Goal: Task Accomplishment & Management: Manage account settings

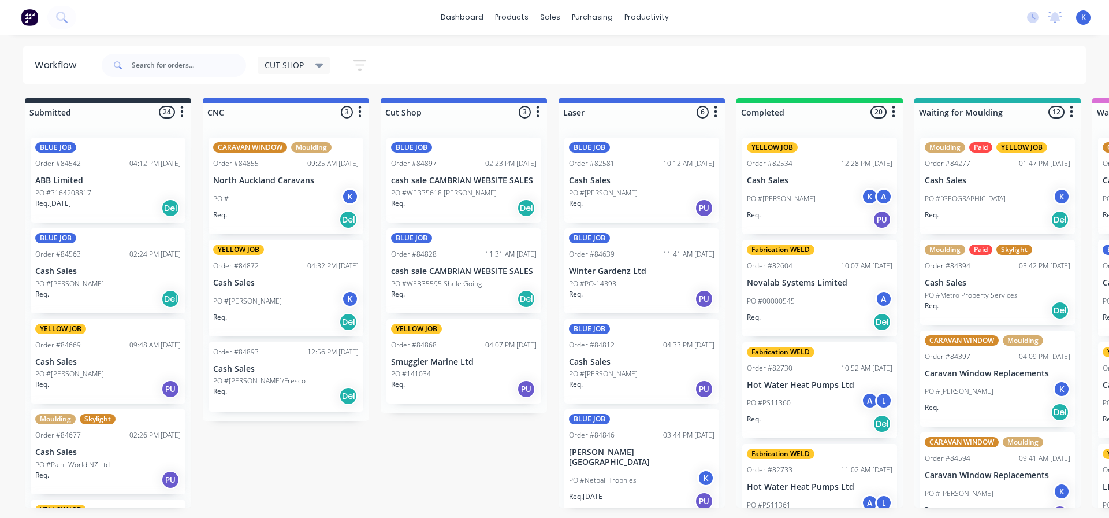
scroll to position [788, 0]
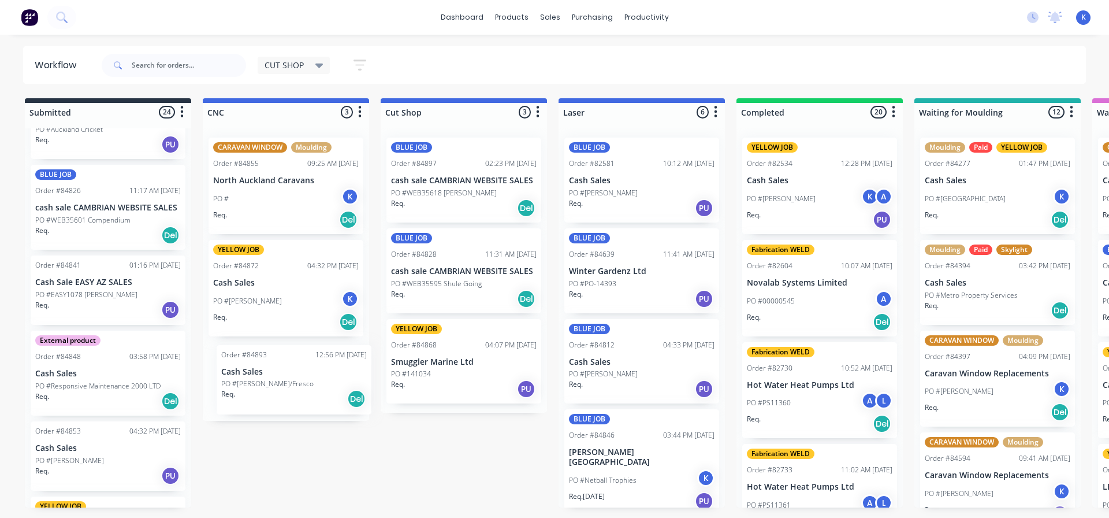
drag, startPoint x: 256, startPoint y: 378, endPoint x: 268, endPoint y: 382, distance: 12.4
click at [268, 382] on div "CARAVAN WINDOW Moulding Order #84855 09:25 AM [DATE] North Auckland Caravans PO…" at bounding box center [286, 274] width 166 height 292
click at [257, 378] on p "PO #[PERSON_NAME]/Fresco" at bounding box center [259, 380] width 92 height 10
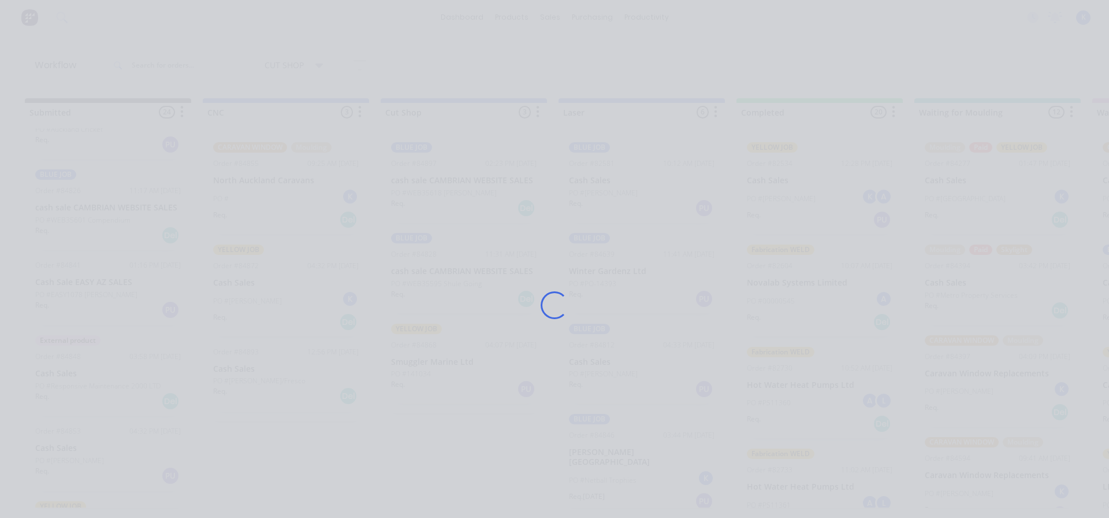
click at [256, 378] on div "Loading..." at bounding box center [554, 305] width 924 height 518
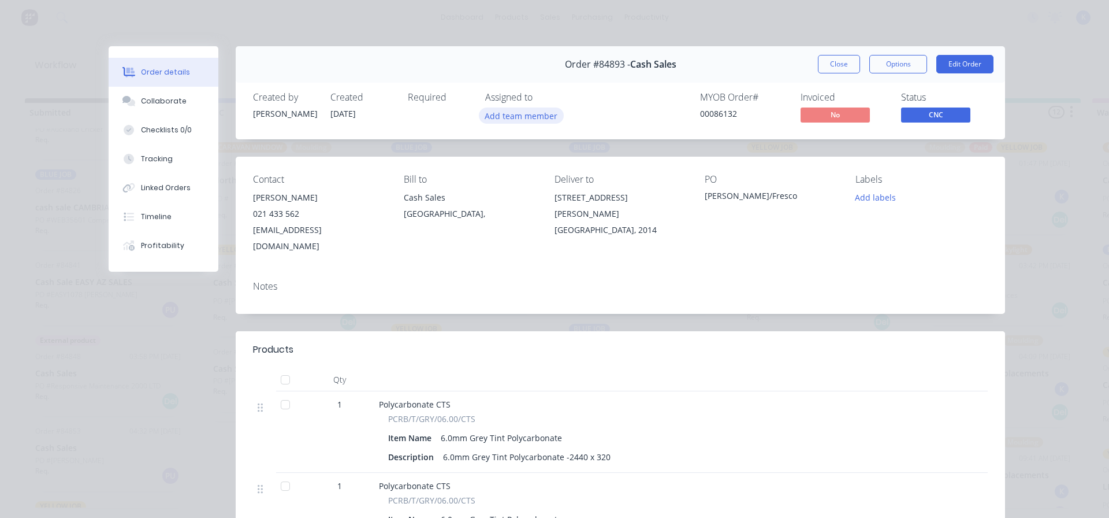
click at [522, 114] on button "Add team member" at bounding box center [521, 115] width 85 height 16
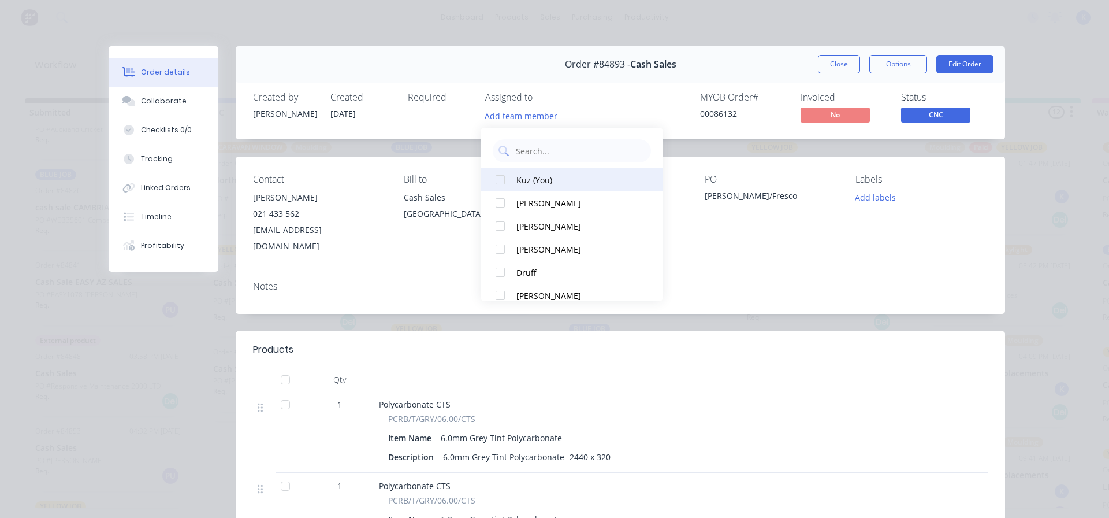
click at [501, 180] on div at bounding box center [500, 179] width 23 height 23
click at [826, 66] on button "Close" at bounding box center [839, 64] width 42 height 18
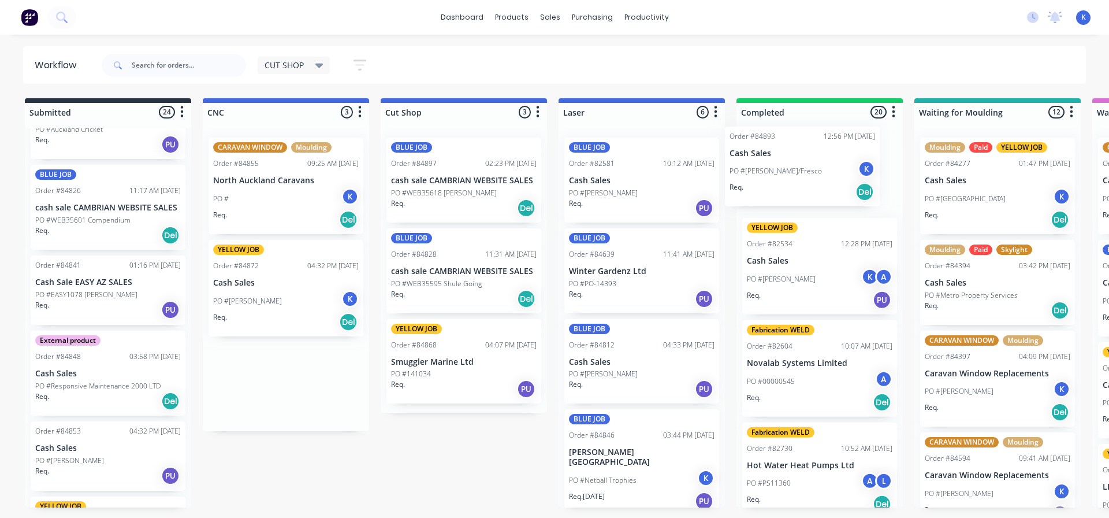
drag, startPoint x: 253, startPoint y: 386, endPoint x: 761, endPoint y: 167, distance: 553.4
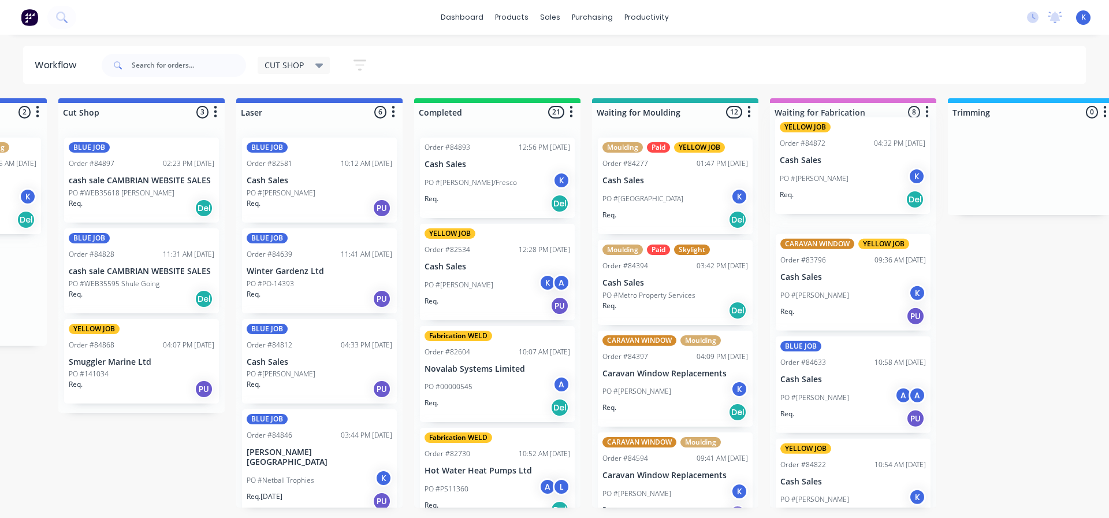
scroll to position [0, 327]
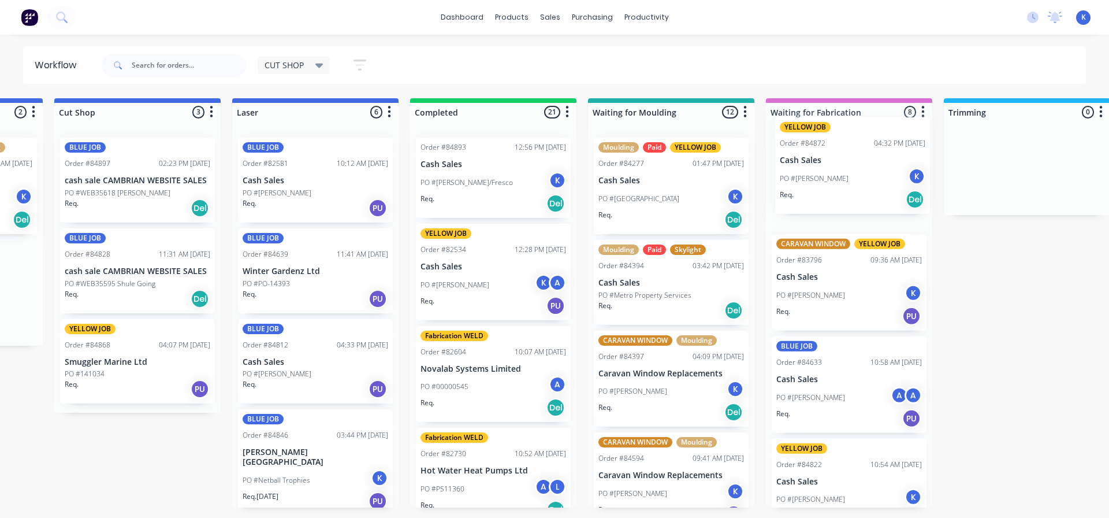
drag, startPoint x: 254, startPoint y: 292, endPoint x: 823, endPoint y: 170, distance: 581.7
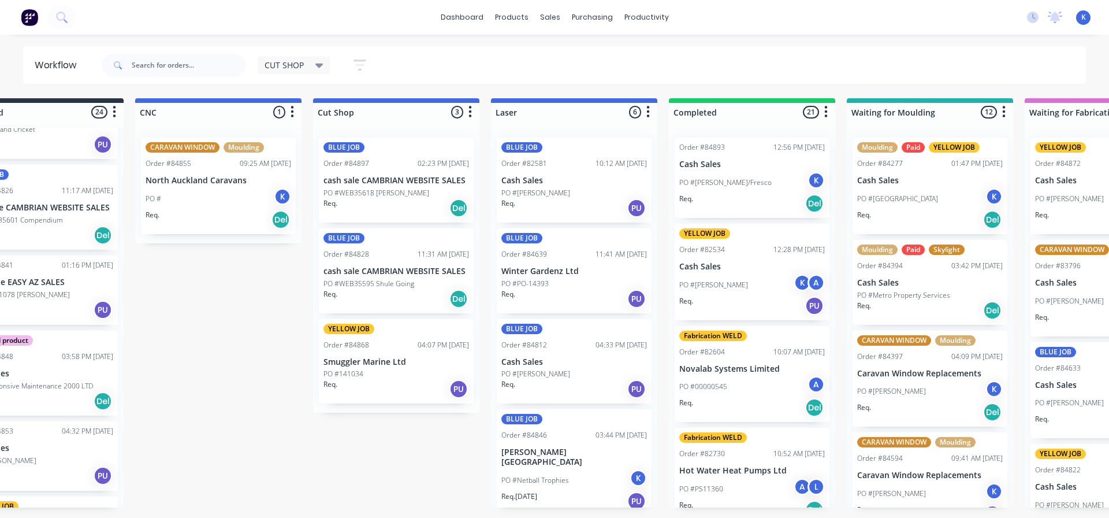
scroll to position [0, 0]
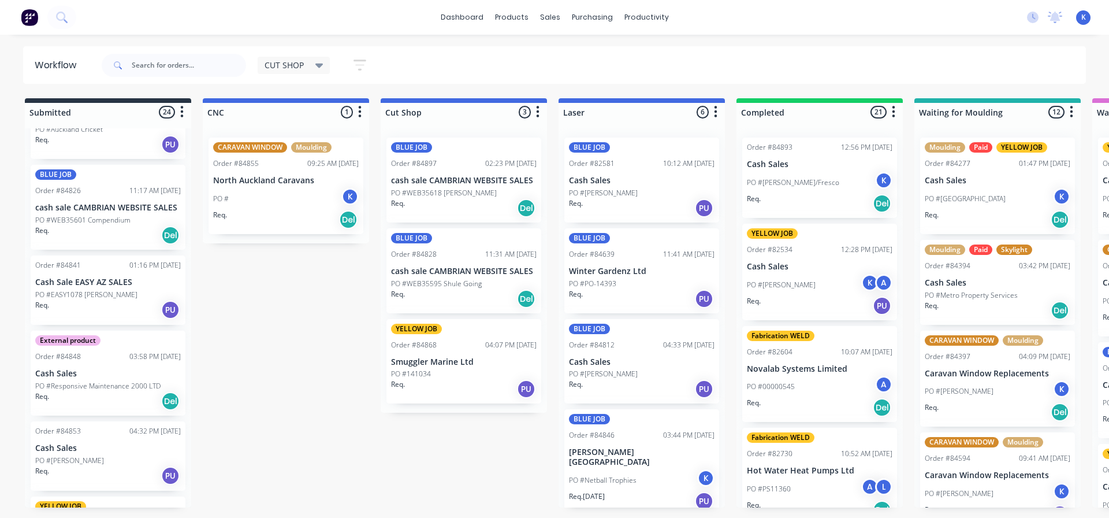
click at [243, 180] on p "North Auckland Caravans" at bounding box center [286, 181] width 146 height 10
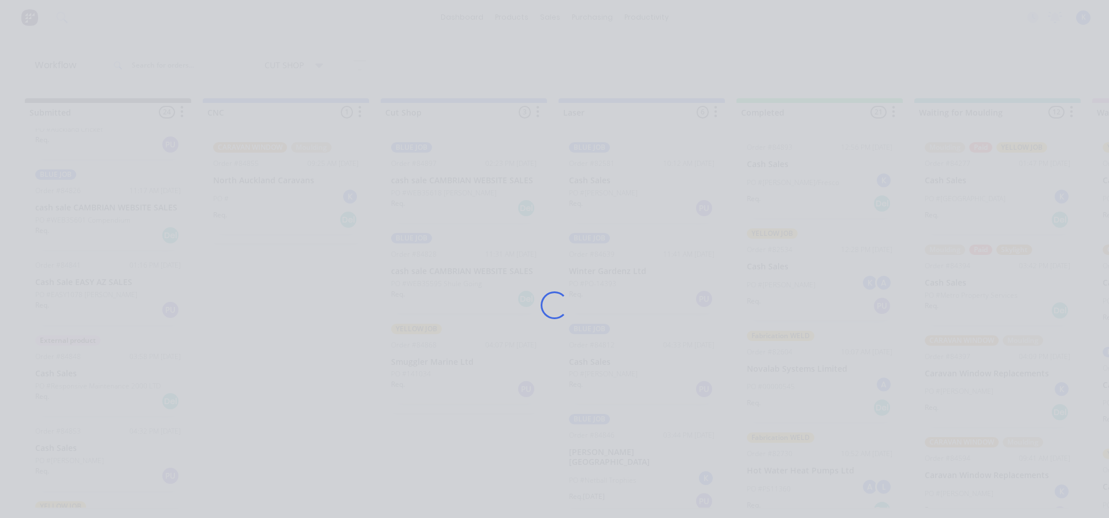
click at [243, 180] on div "Loading..." at bounding box center [554, 305] width 924 height 518
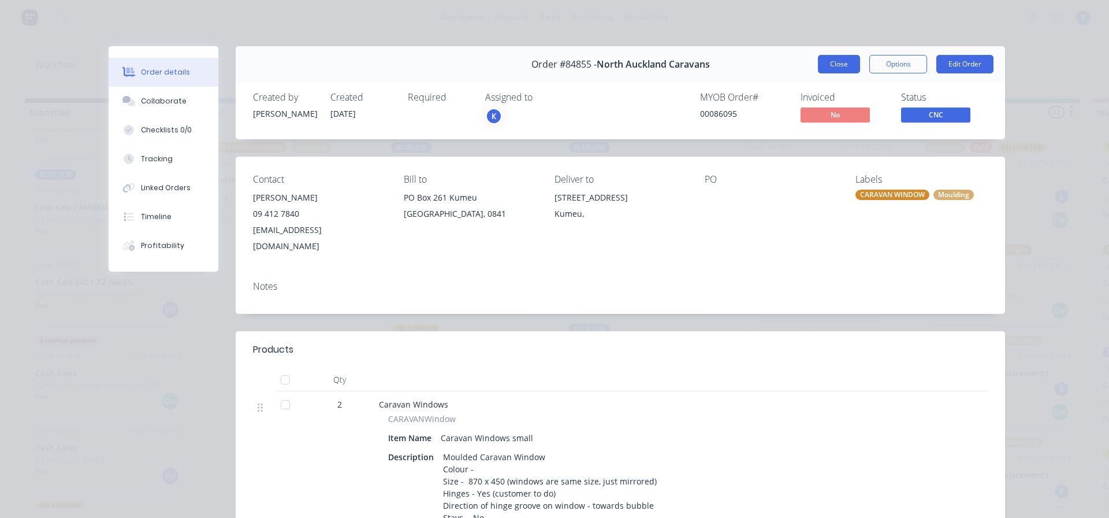
click at [835, 61] on button "Close" at bounding box center [839, 64] width 42 height 18
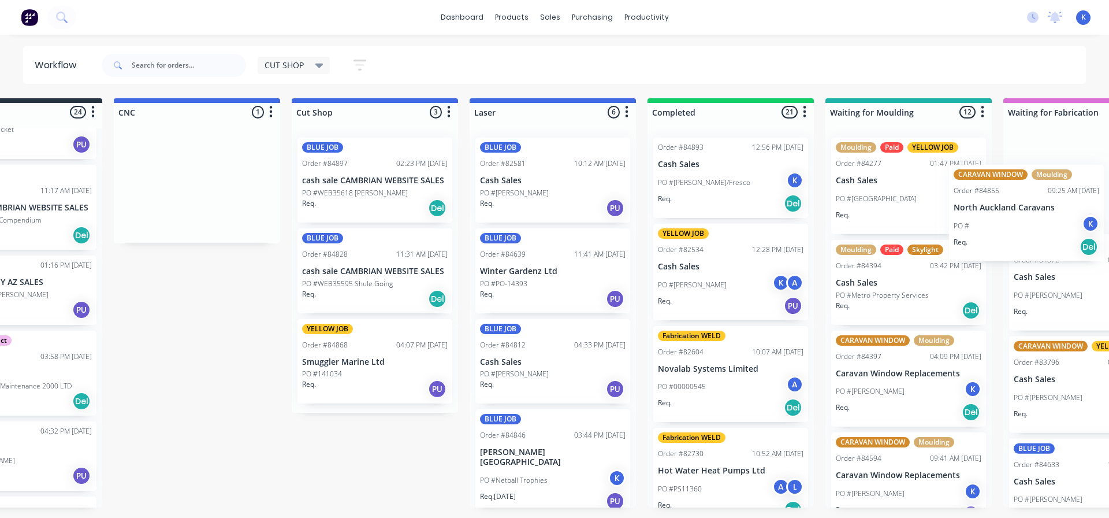
scroll to position [0, 185]
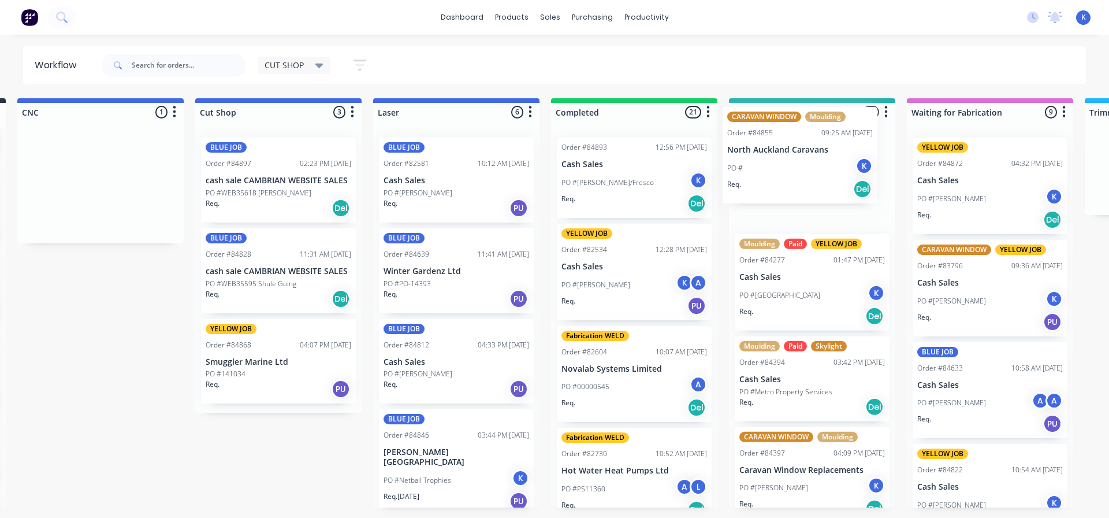
drag, startPoint x: 245, startPoint y: 159, endPoint x: 763, endPoint y: 133, distance: 518.8
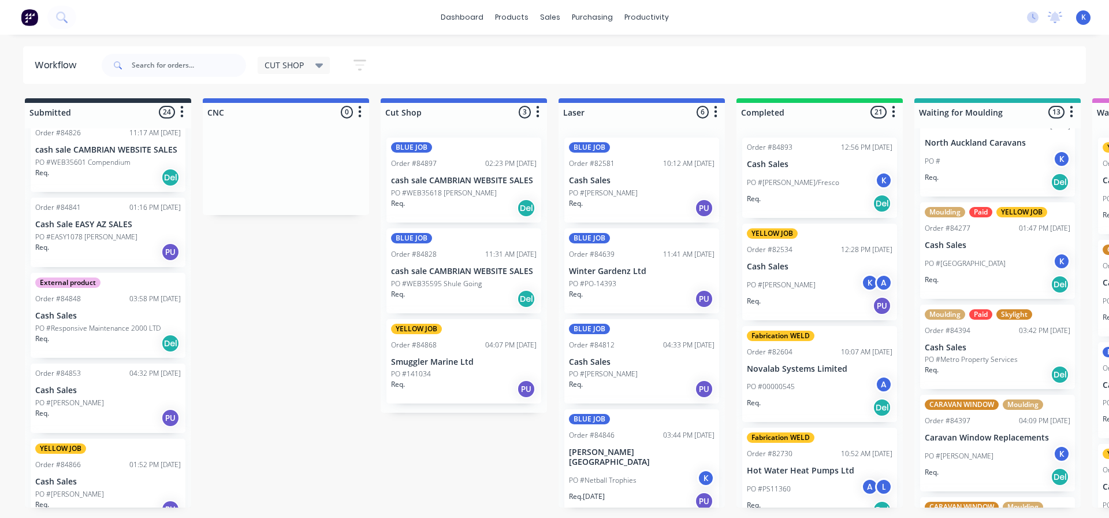
scroll to position [58, 0]
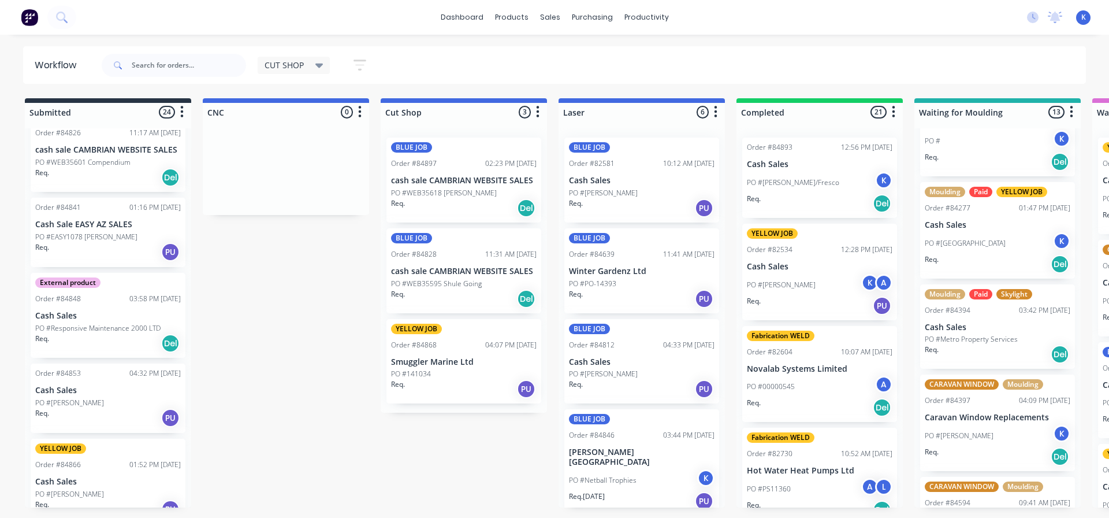
click at [439, 366] on p "Smuggler Marine Ltd" at bounding box center [464, 362] width 146 height 10
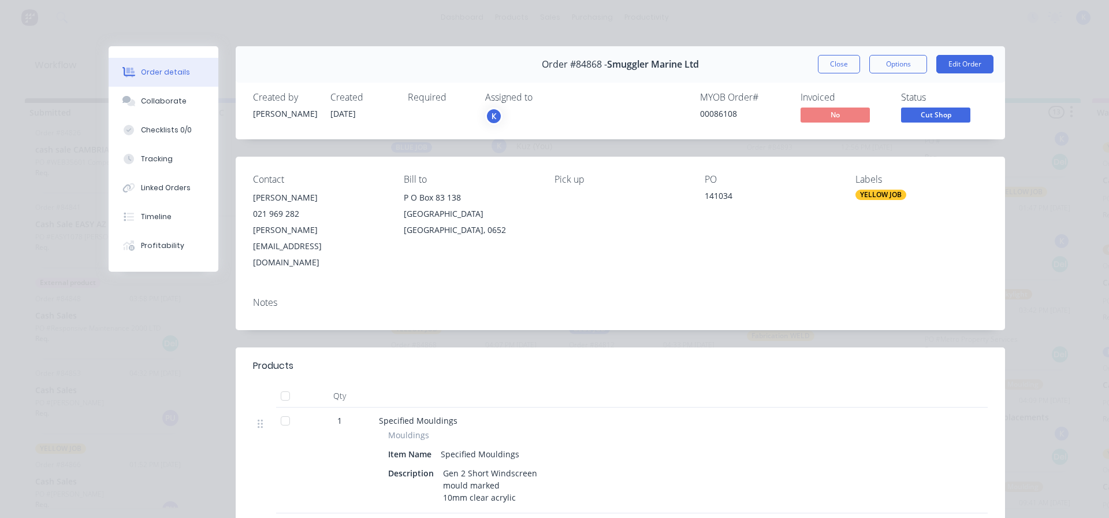
click at [492, 115] on div "K" at bounding box center [493, 115] width 17 height 17
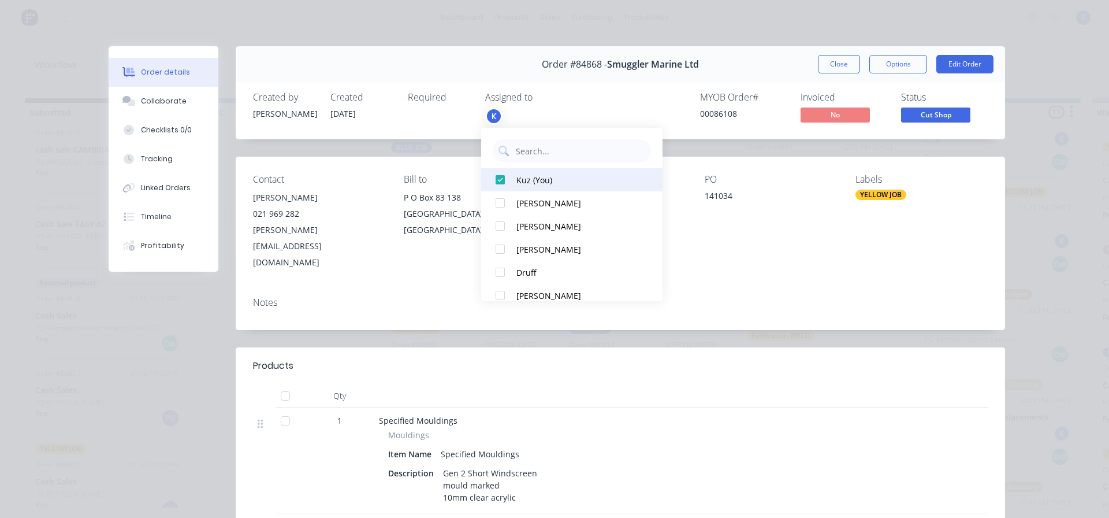
click at [495, 180] on div at bounding box center [500, 179] width 23 height 23
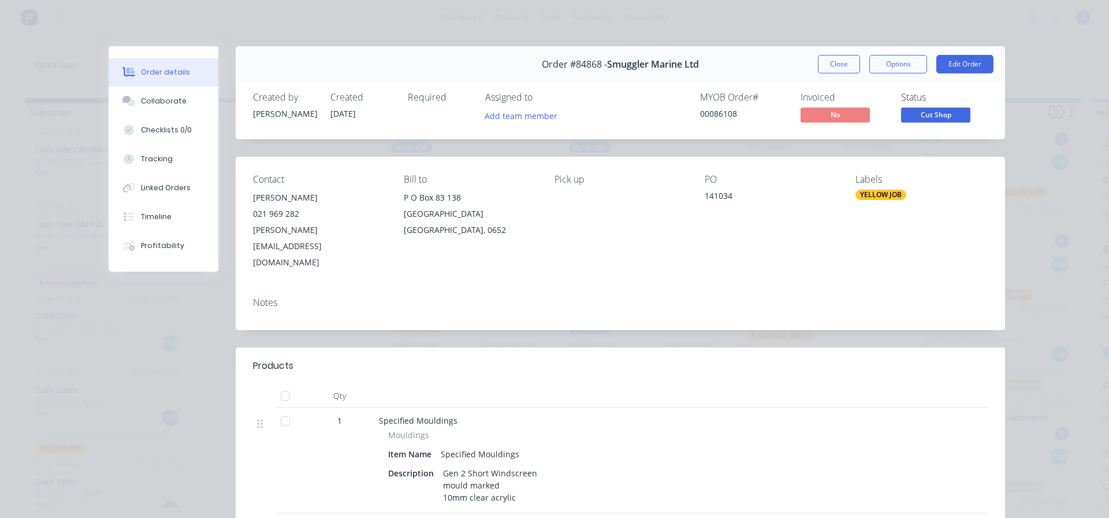
click at [834, 66] on button "Close" at bounding box center [839, 64] width 42 height 18
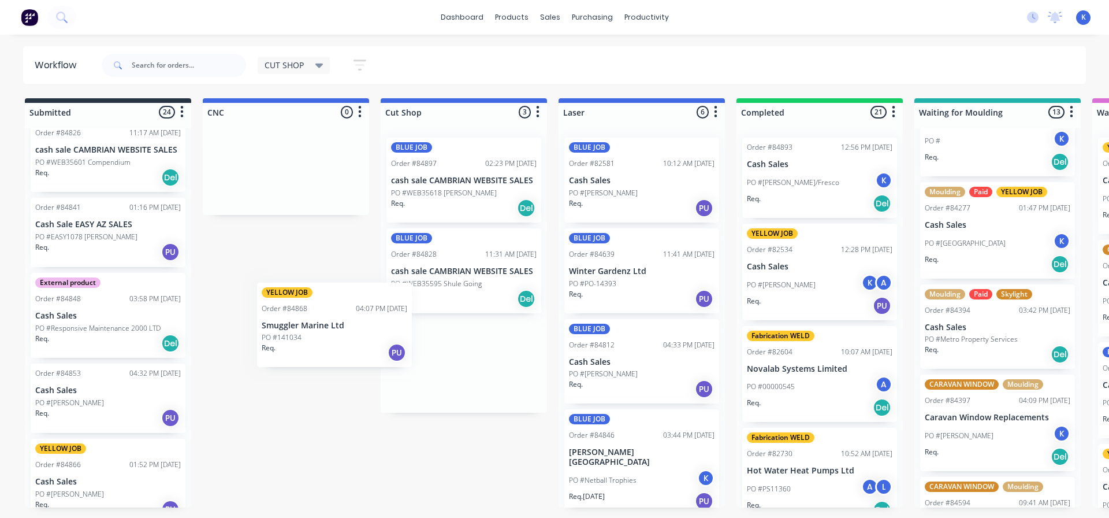
drag, startPoint x: 441, startPoint y: 339, endPoint x: 409, endPoint y: 356, distance: 36.7
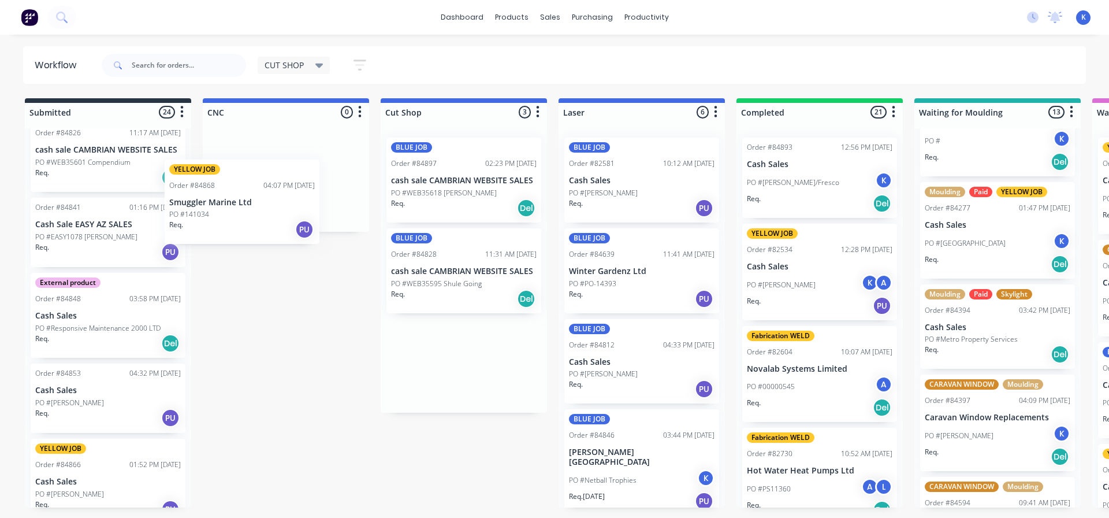
drag, startPoint x: 399, startPoint y: 365, endPoint x: 285, endPoint y: 302, distance: 129.5
